Goal: Task Accomplishment & Management: Use online tool/utility

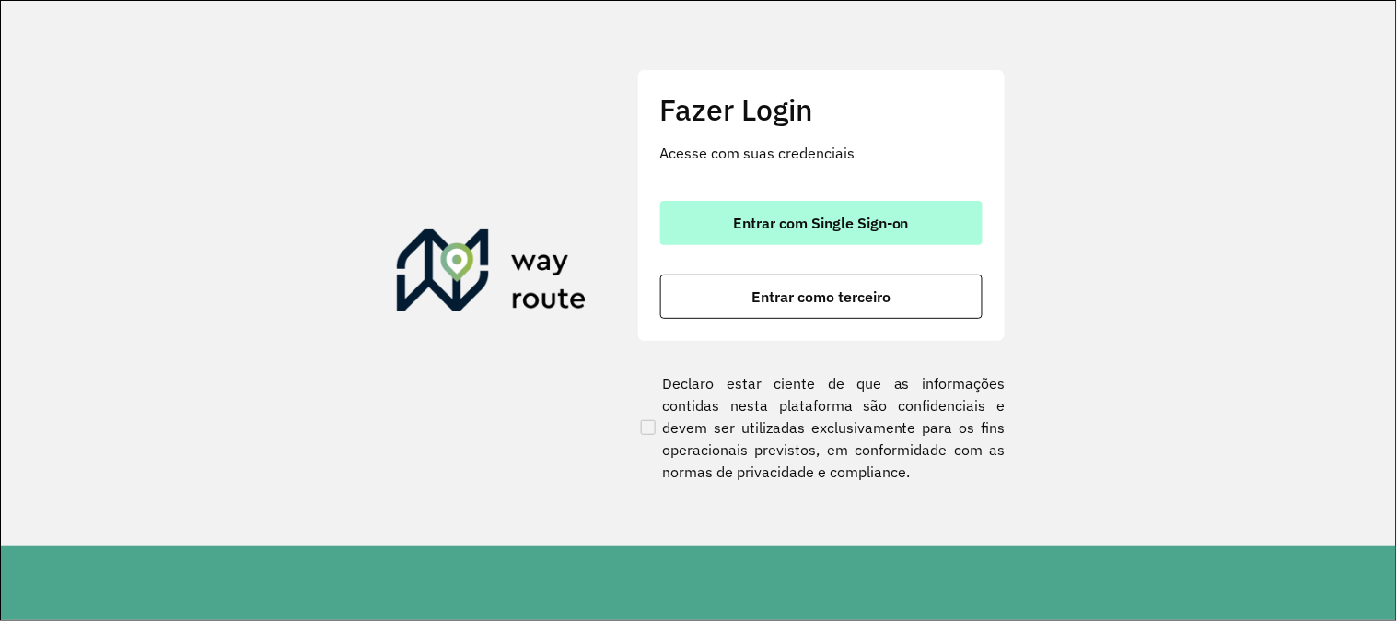
click at [825, 207] on button "Entrar com Single Sign-on" at bounding box center [821, 223] width 322 height 44
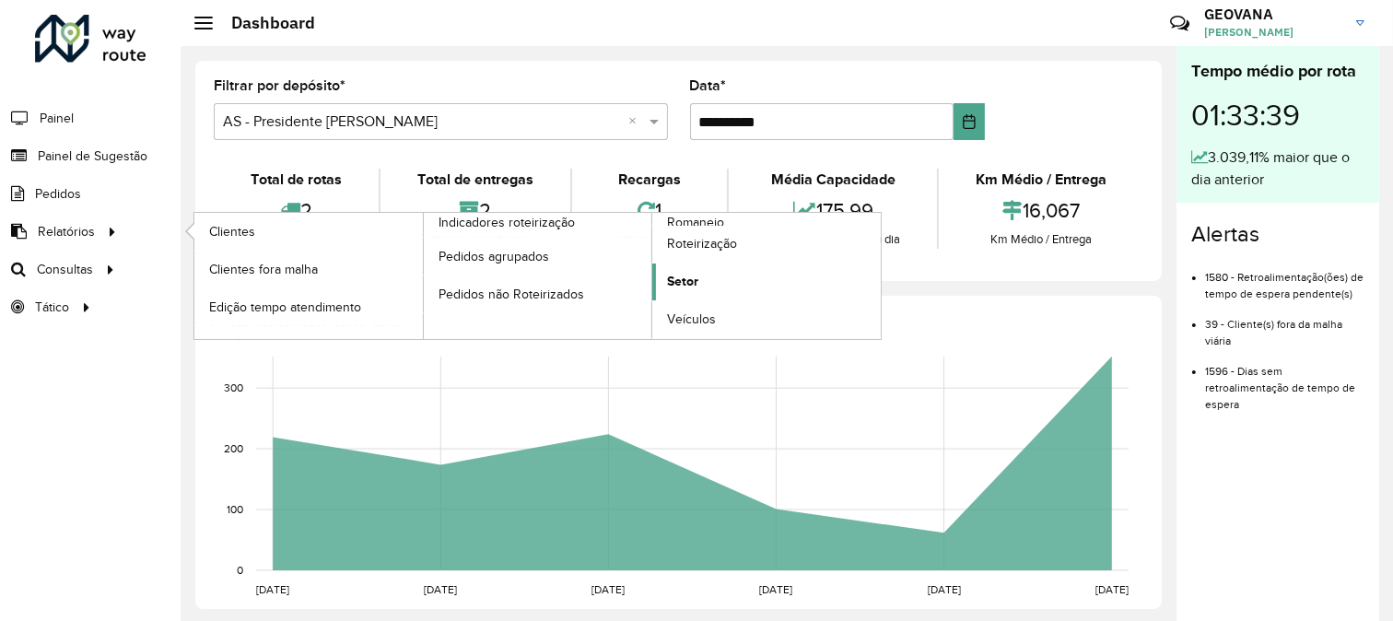
click at [689, 282] on span "Setor" at bounding box center [682, 281] width 31 height 19
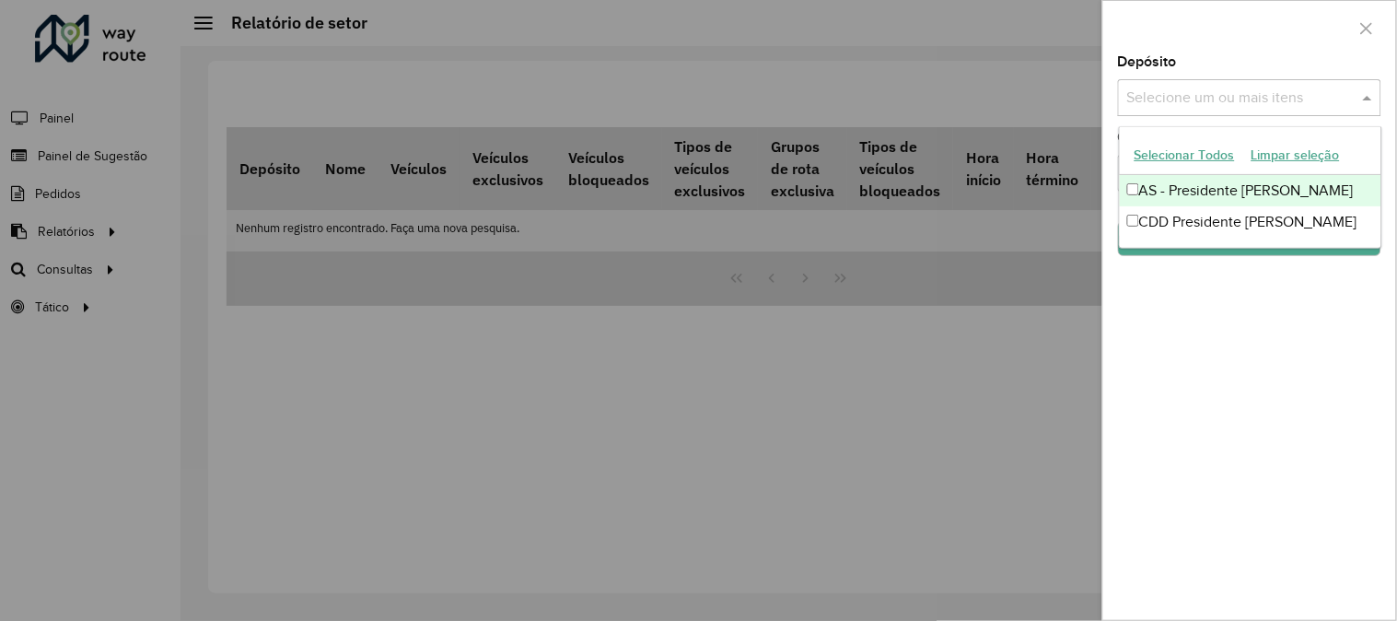
click at [1138, 101] on input "text" at bounding box center [1241, 99] width 236 height 22
click at [1138, 157] on button "Selecionar Todos" at bounding box center [1185, 155] width 117 height 29
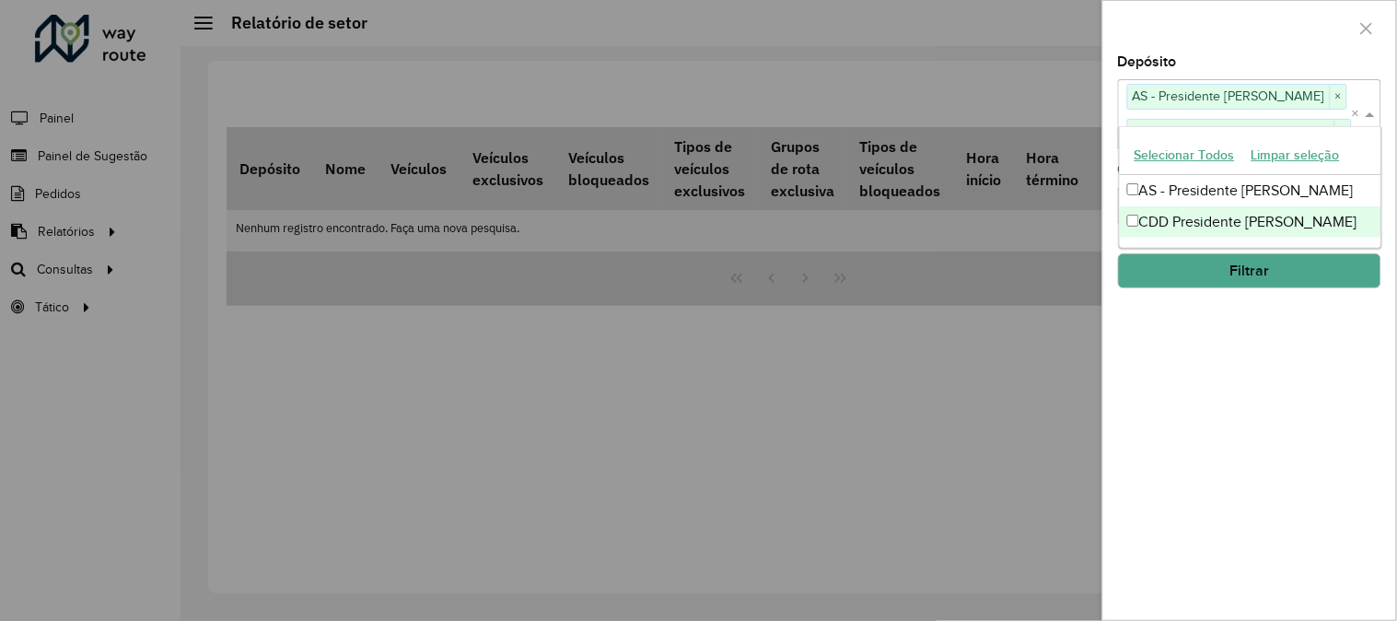
click at [1138, 356] on div "Depósito Selecione um ou mais itens AS - Presidente Prudente × CDD Presidente […" at bounding box center [1250, 337] width 293 height 565
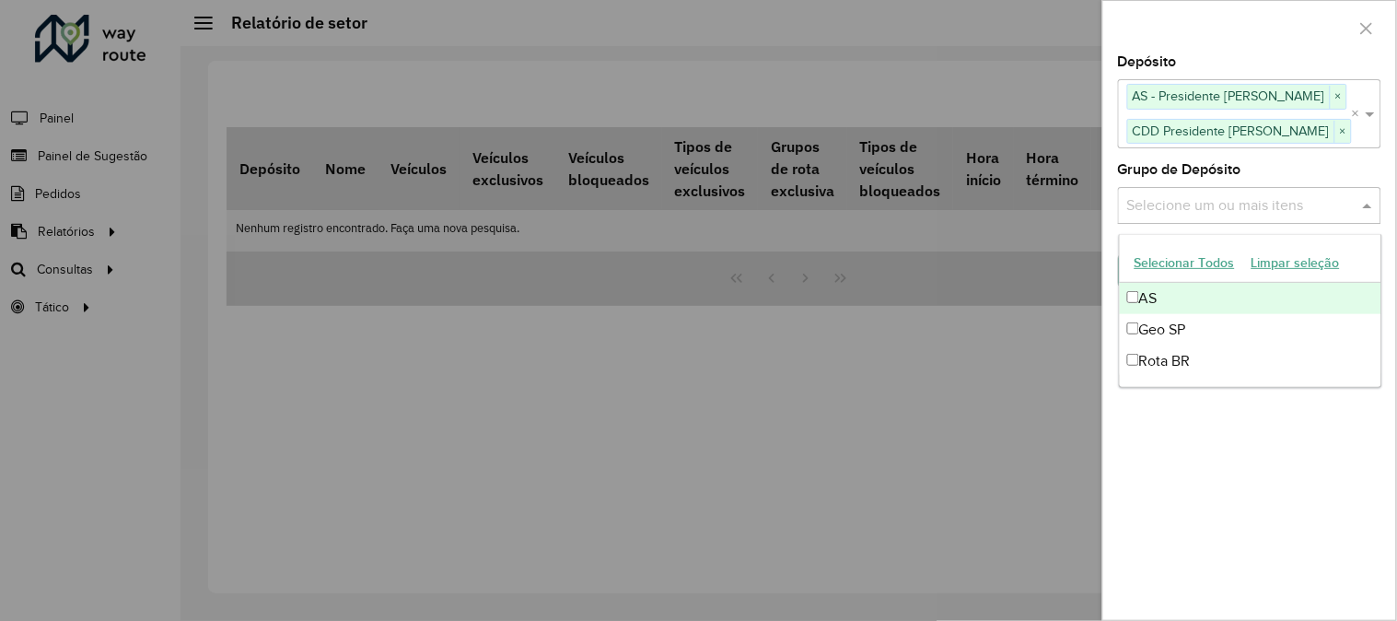
click at [1138, 210] on input "text" at bounding box center [1241, 205] width 236 height 22
click at [1138, 252] on button "Selecionar Todos" at bounding box center [1185, 263] width 117 height 29
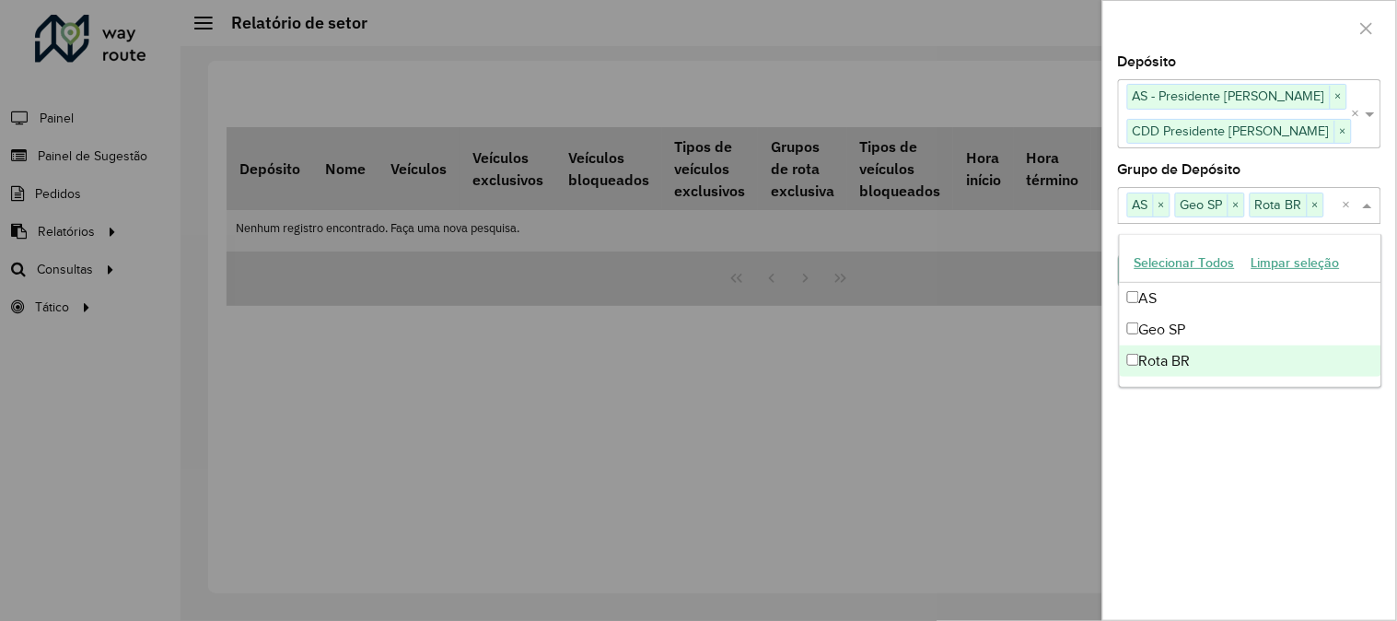
click at [1138, 436] on div "Depósito Selecione um ou mais itens AS - Presidente Prudente × CDD Presidente […" at bounding box center [1250, 337] width 293 height 565
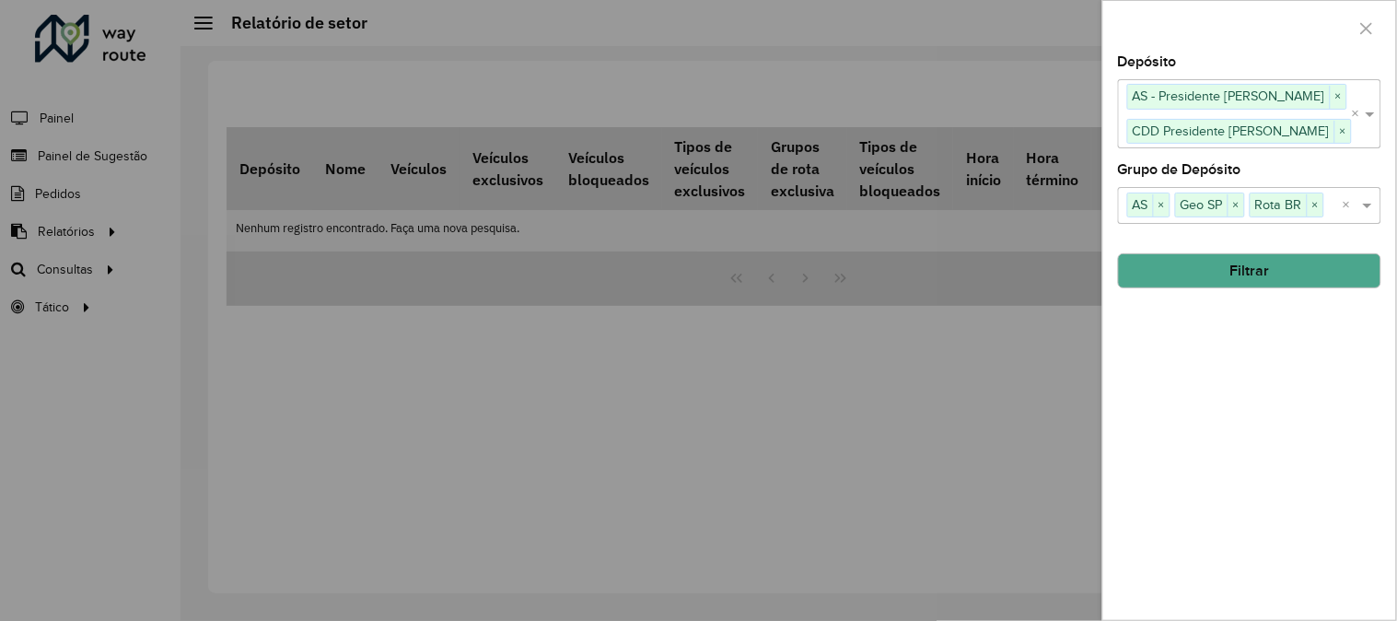
click at [1138, 270] on button "Filtrar" at bounding box center [1249, 270] width 263 height 35
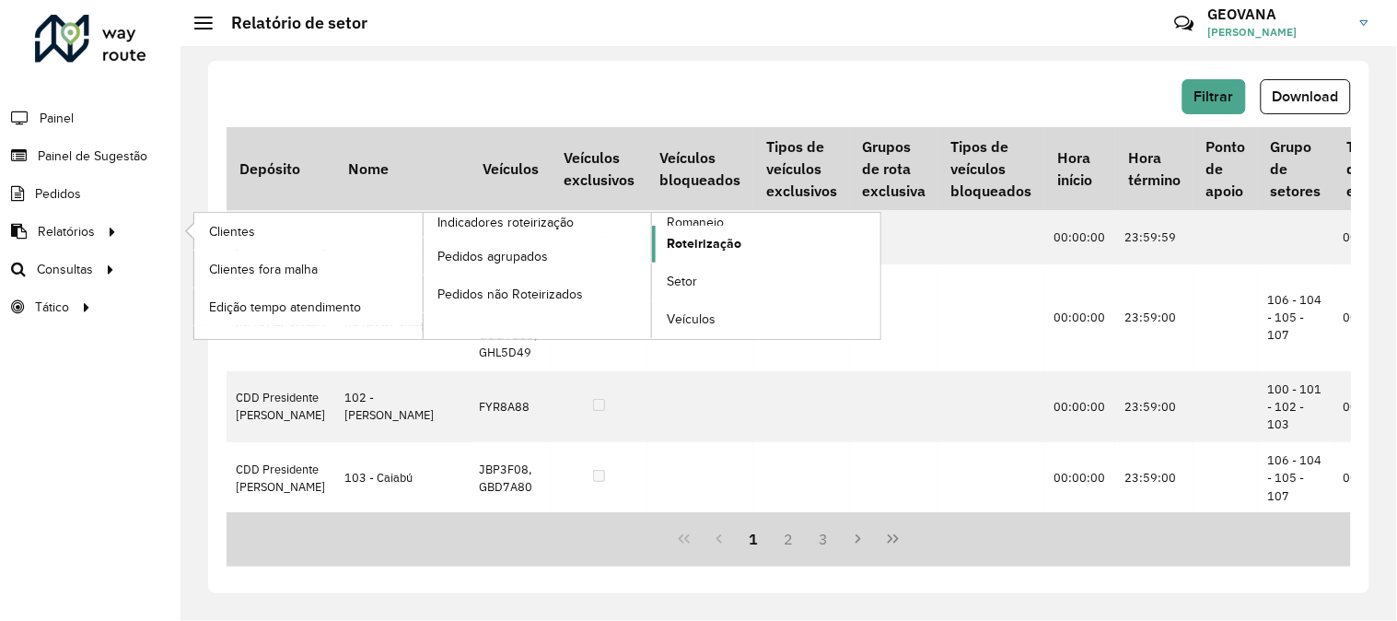
click at [691, 251] on span "Roteirização" at bounding box center [704, 243] width 75 height 19
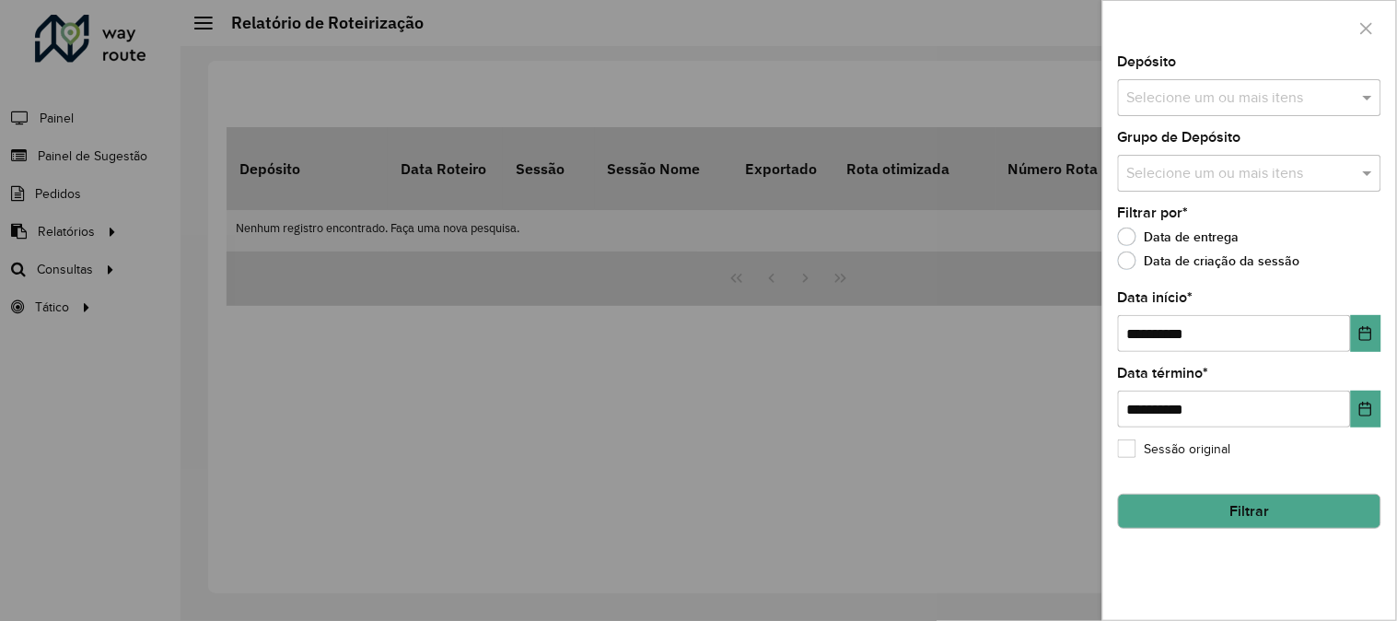
click at [1138, 86] on div "Selecione um ou mais itens" at bounding box center [1249, 97] width 263 height 37
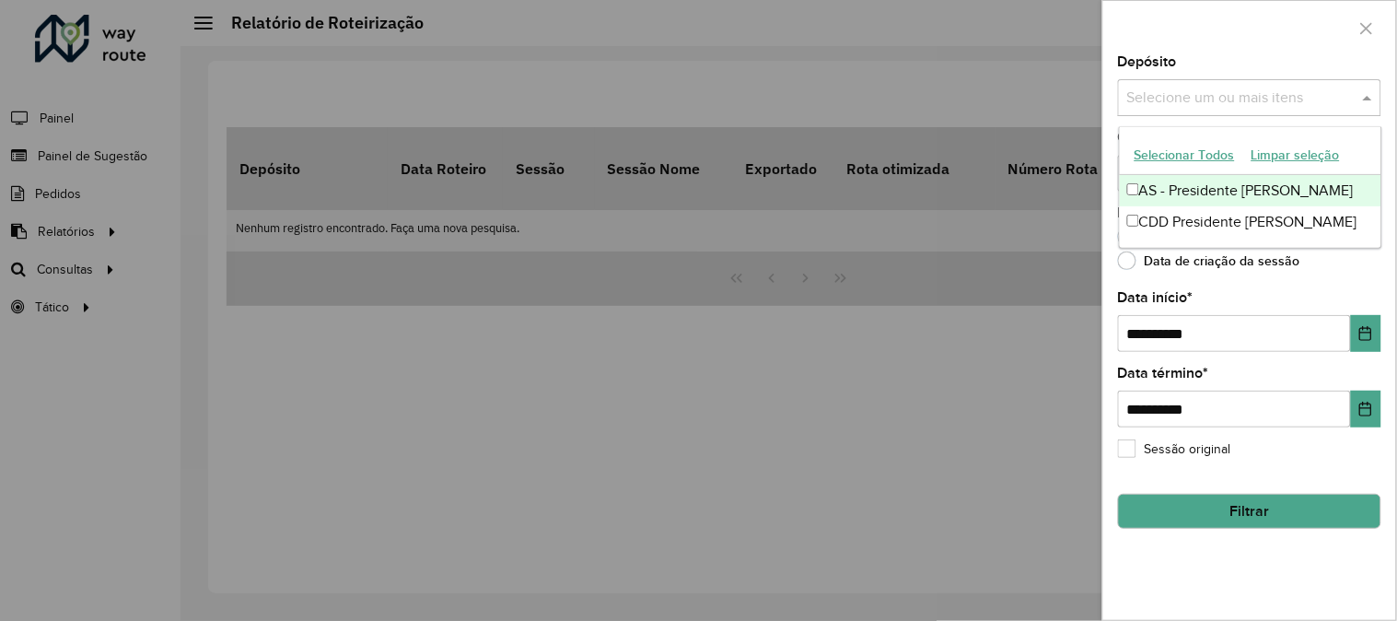
click at [1138, 161] on button "Selecionar Todos" at bounding box center [1185, 155] width 117 height 29
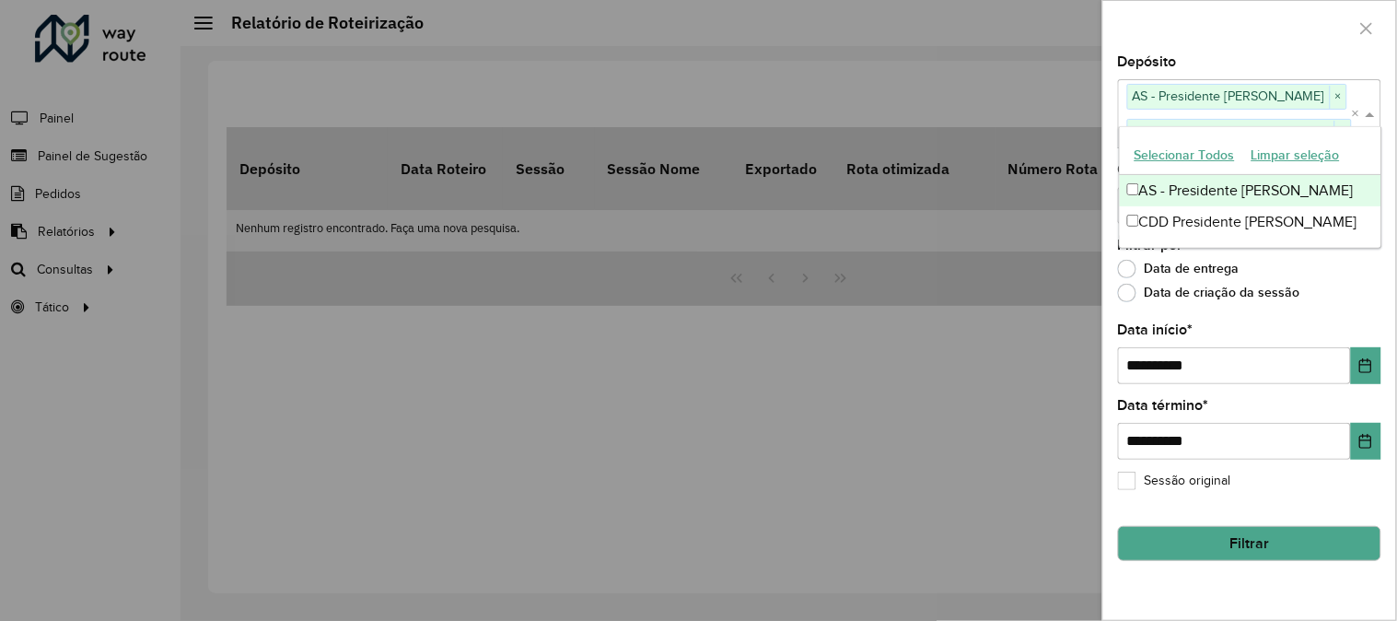
click at [1138, 47] on div at bounding box center [1250, 28] width 293 height 54
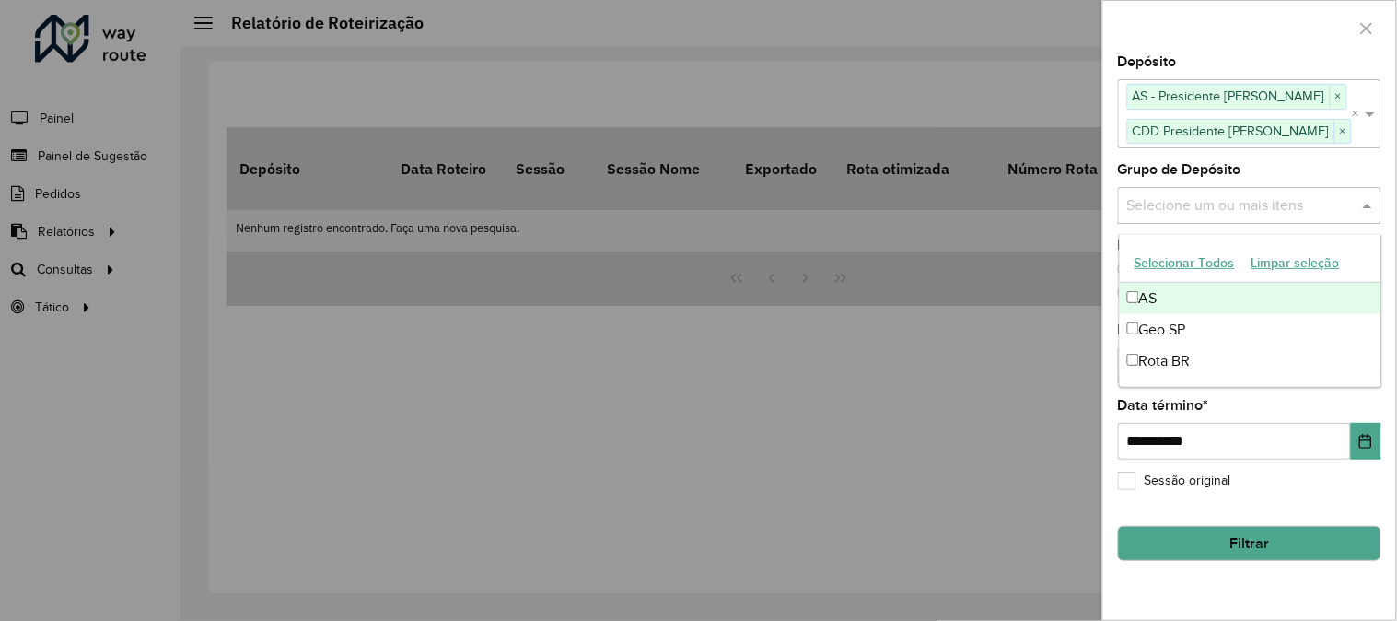
click at [1138, 213] on input "text" at bounding box center [1241, 205] width 236 height 22
click at [1138, 267] on button "Selecionar Todos" at bounding box center [1185, 263] width 117 height 29
click at [1138, 41] on div at bounding box center [1250, 28] width 293 height 54
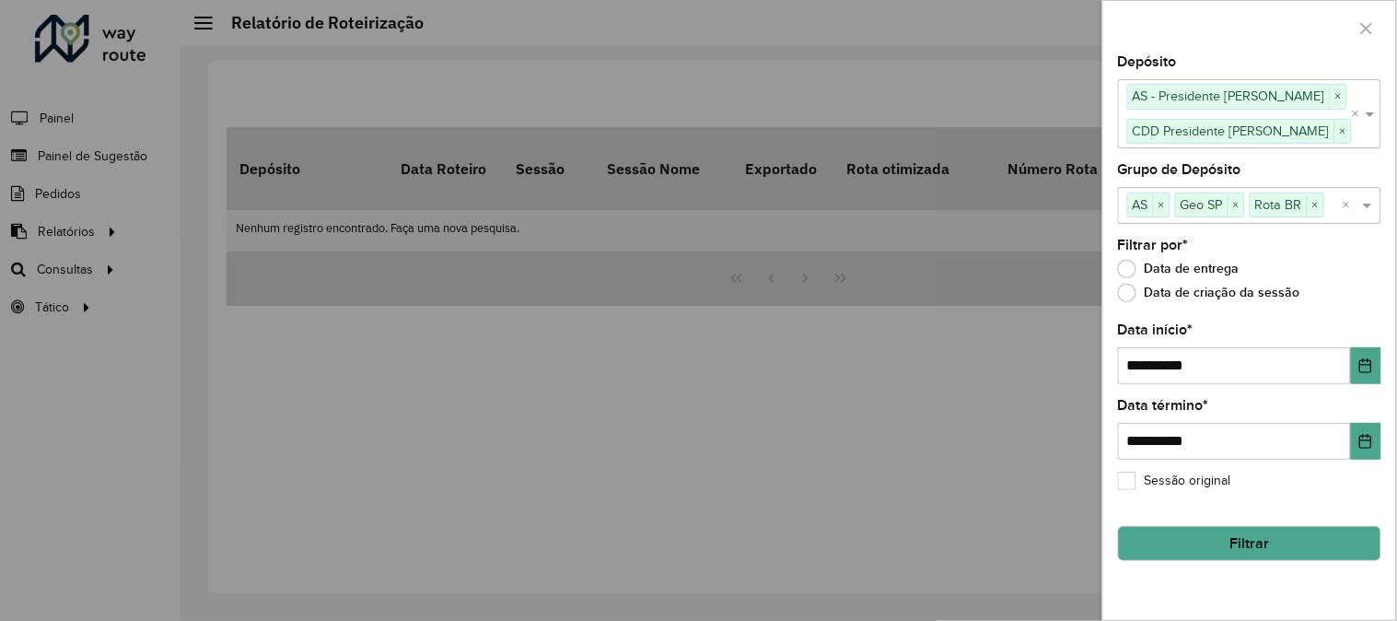
click at [1138, 508] on button "Filtrar" at bounding box center [1249, 543] width 263 height 35
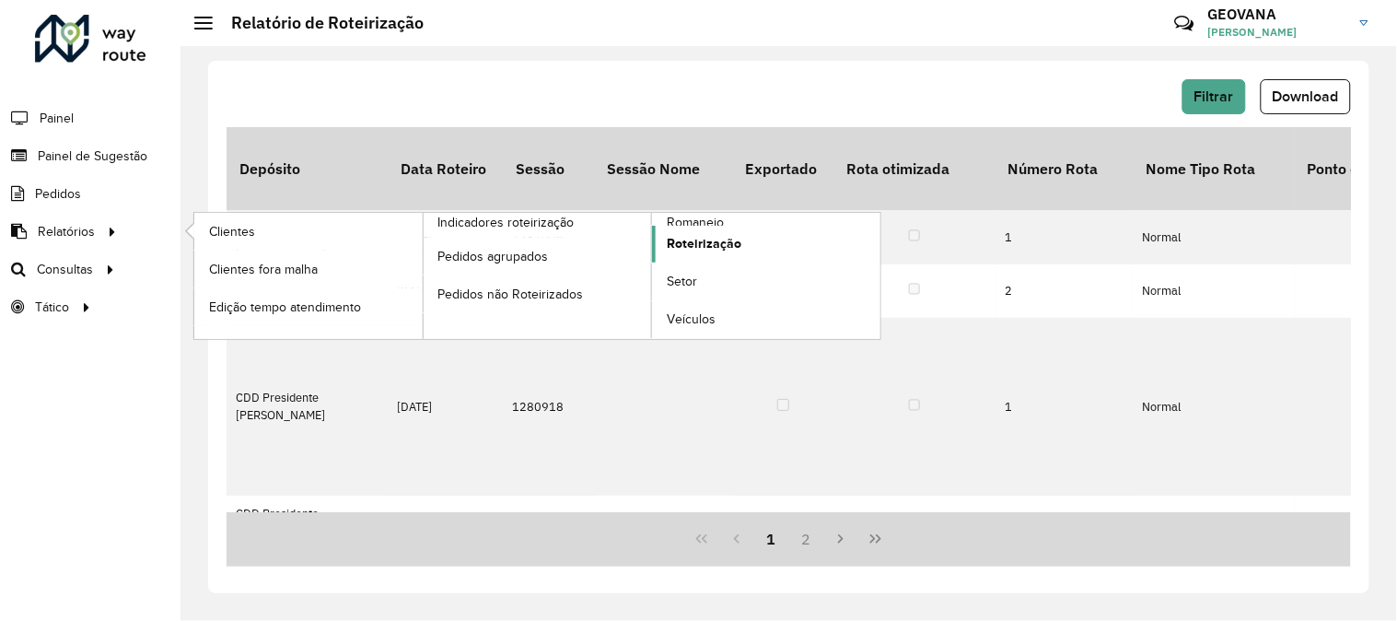
click at [704, 238] on span "Roteirização" at bounding box center [704, 243] width 75 height 19
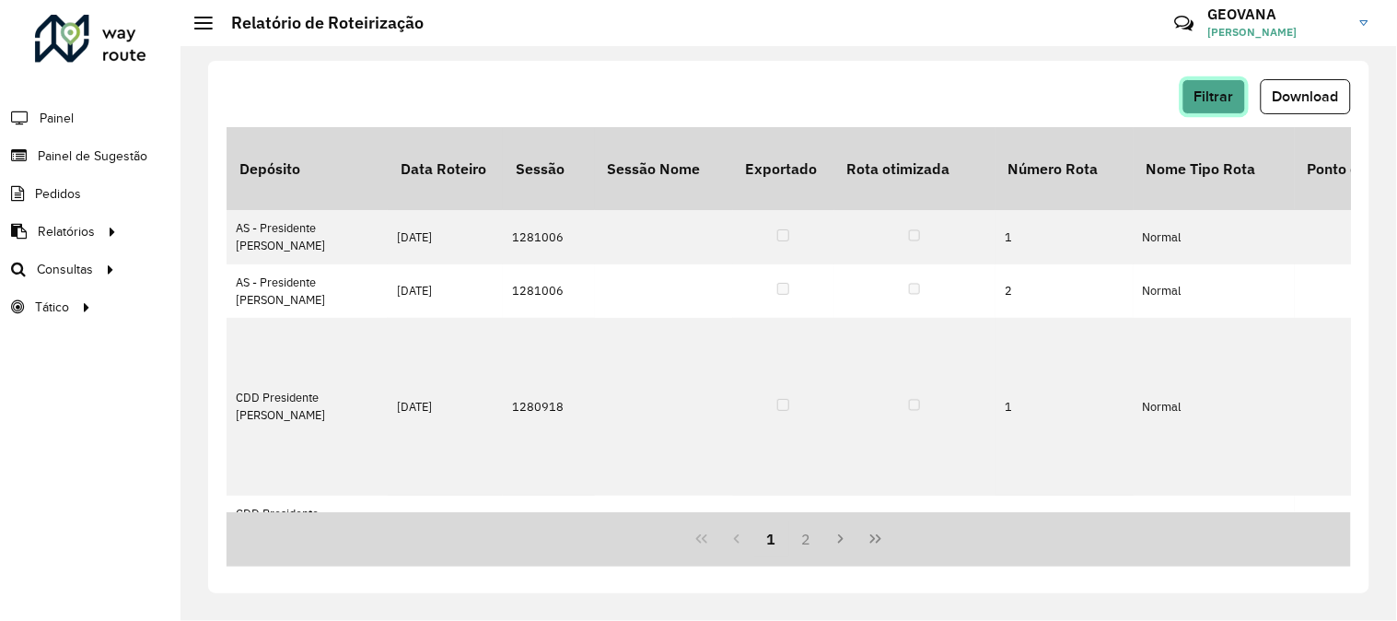
click at [1138, 96] on span "Filtrar" at bounding box center [1215, 96] width 40 height 16
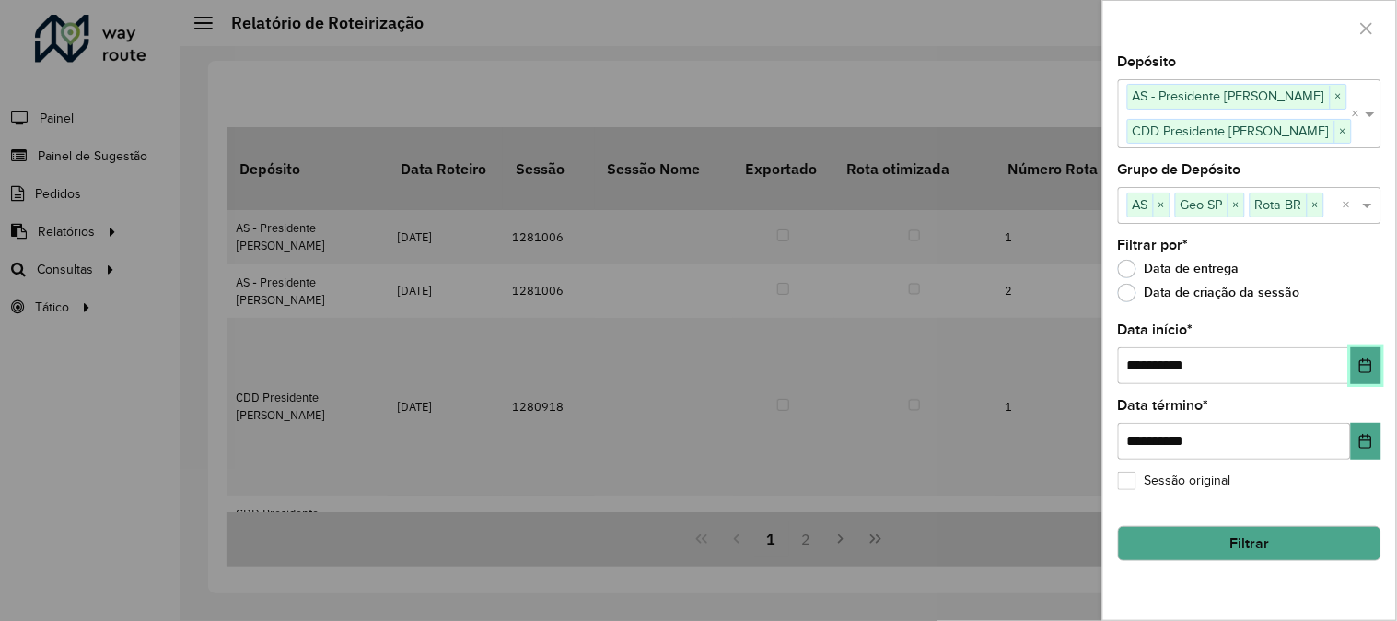
click at [1138, 366] on icon "Choose Date" at bounding box center [1367, 365] width 12 height 15
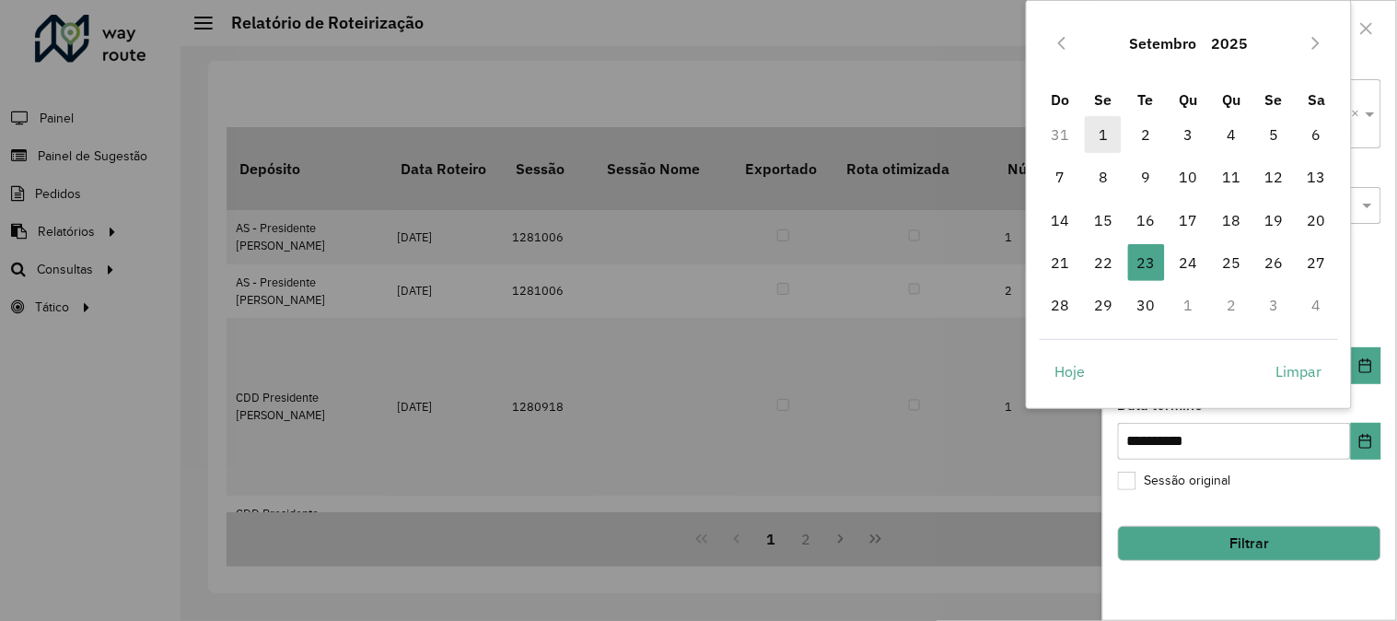
click at [1098, 131] on span "1" at bounding box center [1103, 134] width 37 height 37
type input "**********"
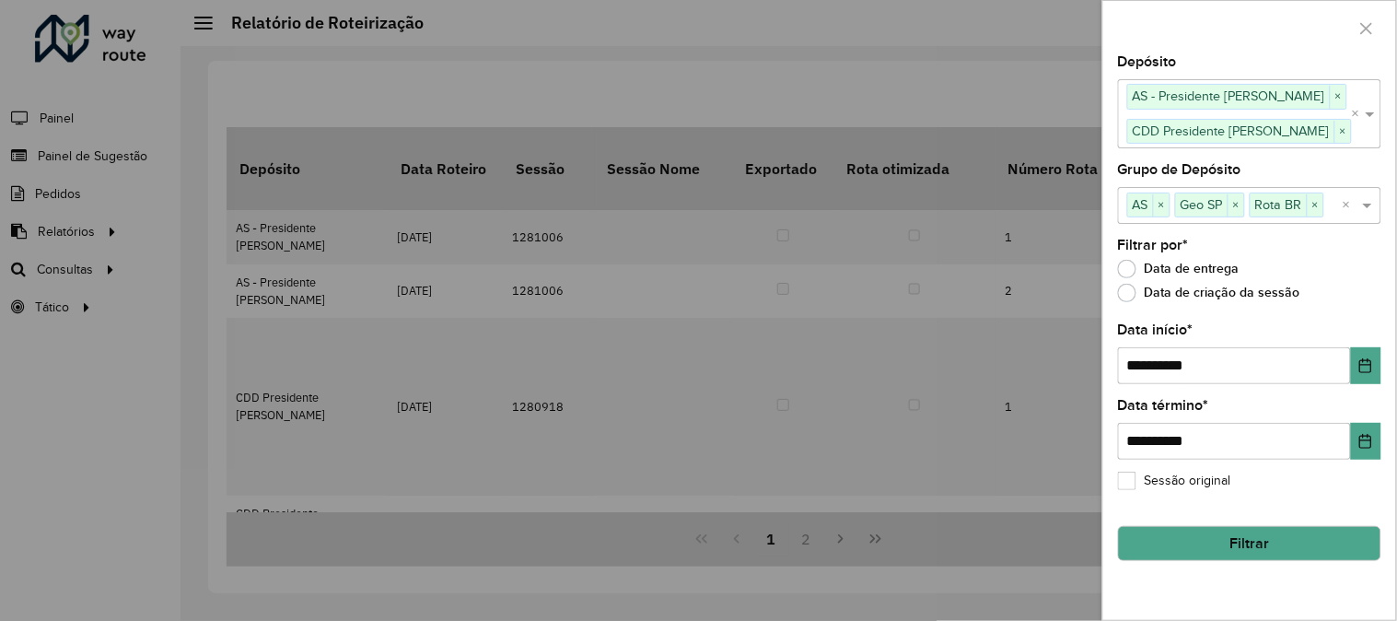
click at [1138, 508] on button "Filtrar" at bounding box center [1249, 543] width 263 height 35
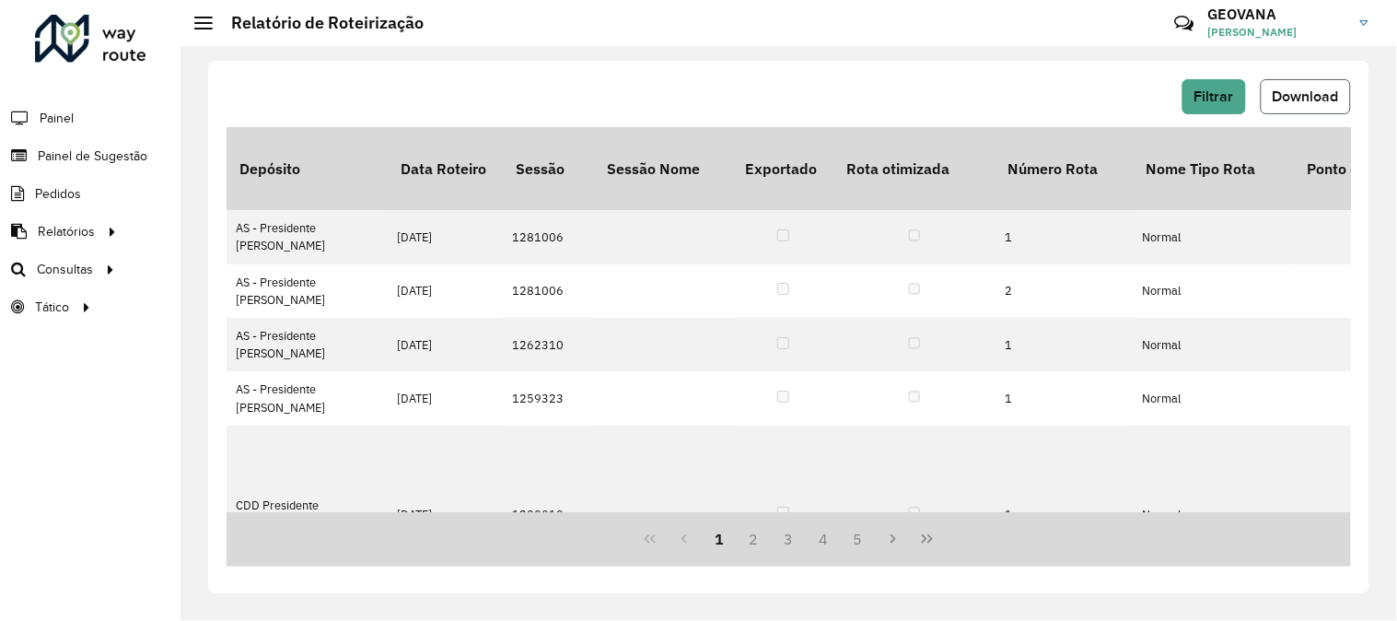
click at [1138, 92] on span "Download" at bounding box center [1306, 96] width 66 height 16
